Goal: Transaction & Acquisition: Purchase product/service

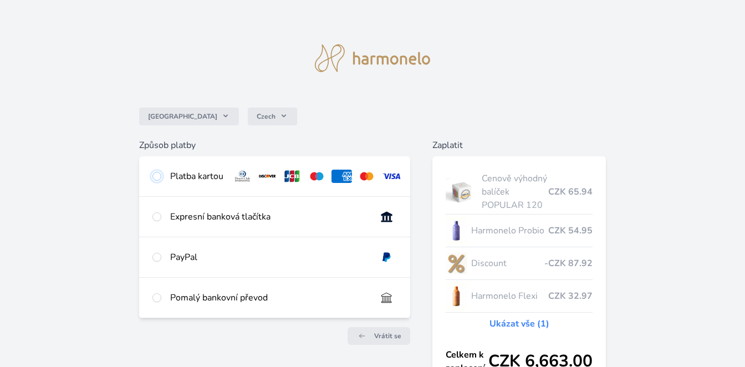
click at [155, 176] on input "radio" at bounding box center [156, 176] width 9 height 9
radio input "true"
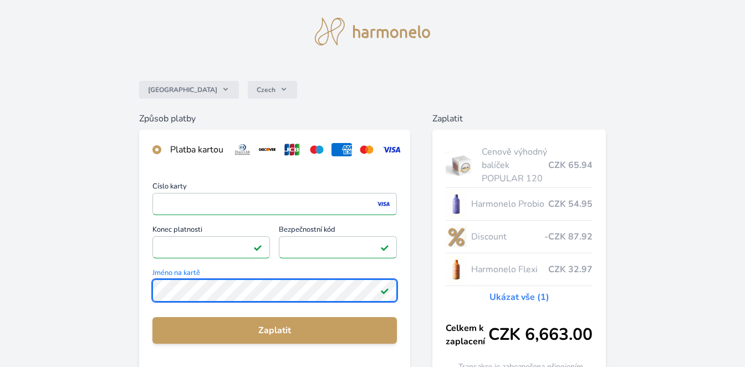
scroll to position [28, 0]
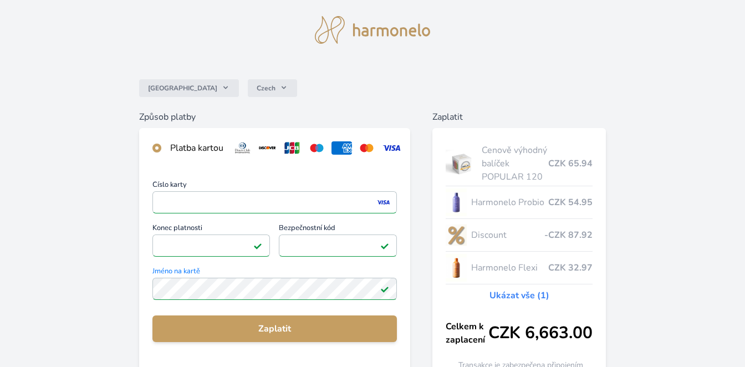
click at [198, 325] on span "Zaplatit" at bounding box center [274, 328] width 227 height 13
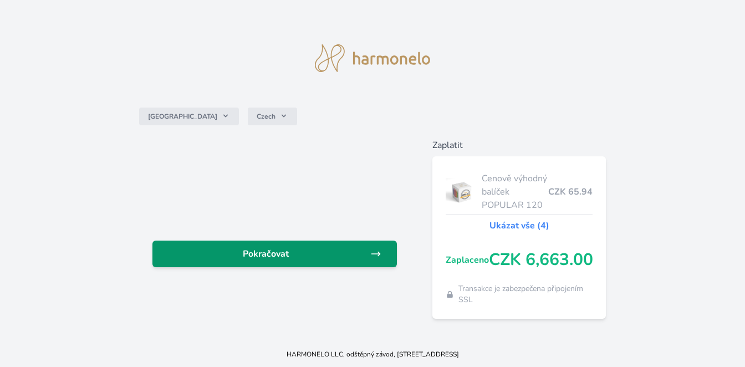
click at [252, 247] on span "Pokračovat" at bounding box center [266, 253] width 210 height 13
